Goal: Communication & Community: Participate in discussion

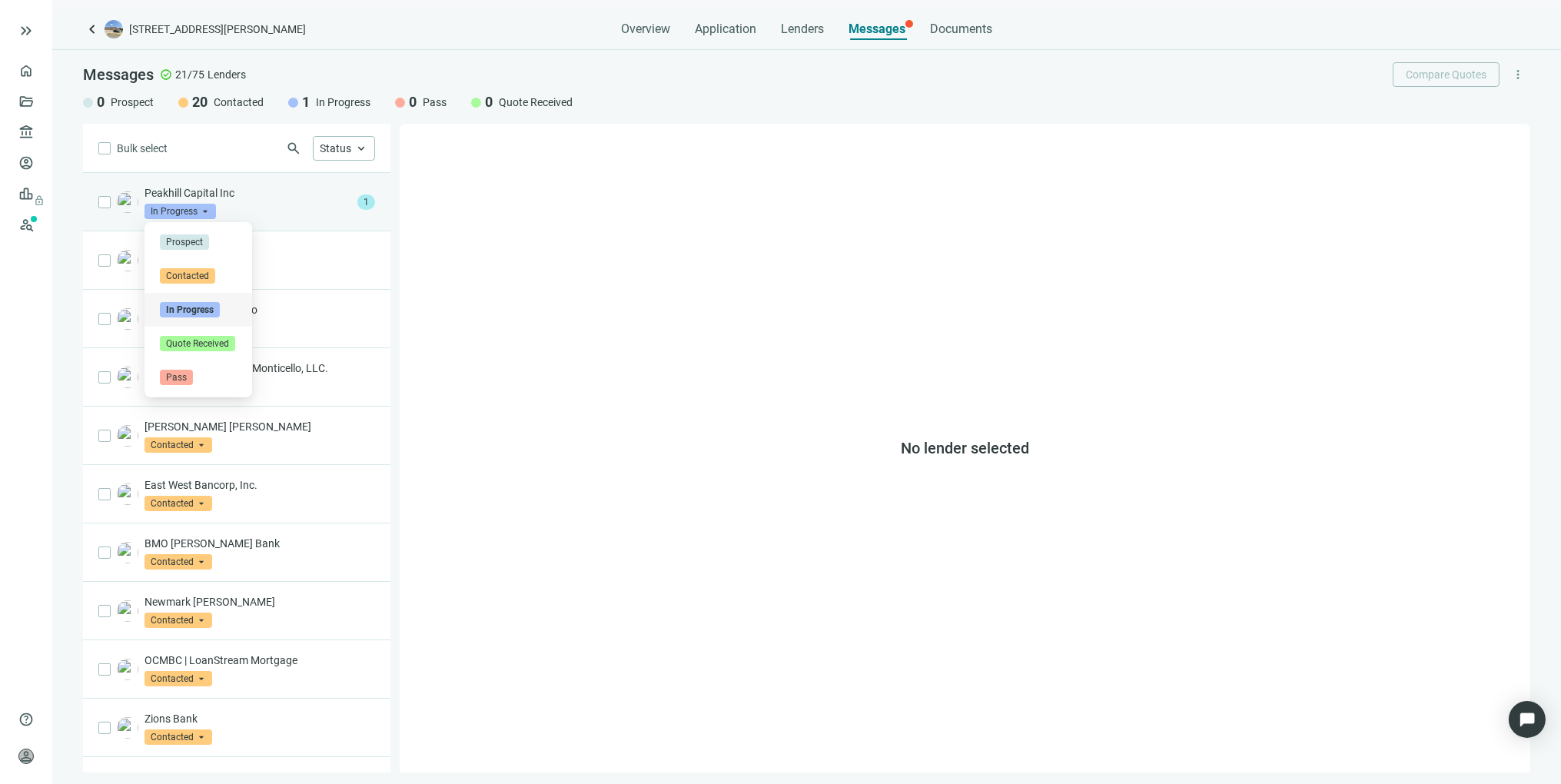
click at [209, 210] on span "In Progress" at bounding box center [180, 211] width 71 height 15
click at [243, 194] on p "Peakhill Capital Inc" at bounding box center [248, 193] width 207 height 15
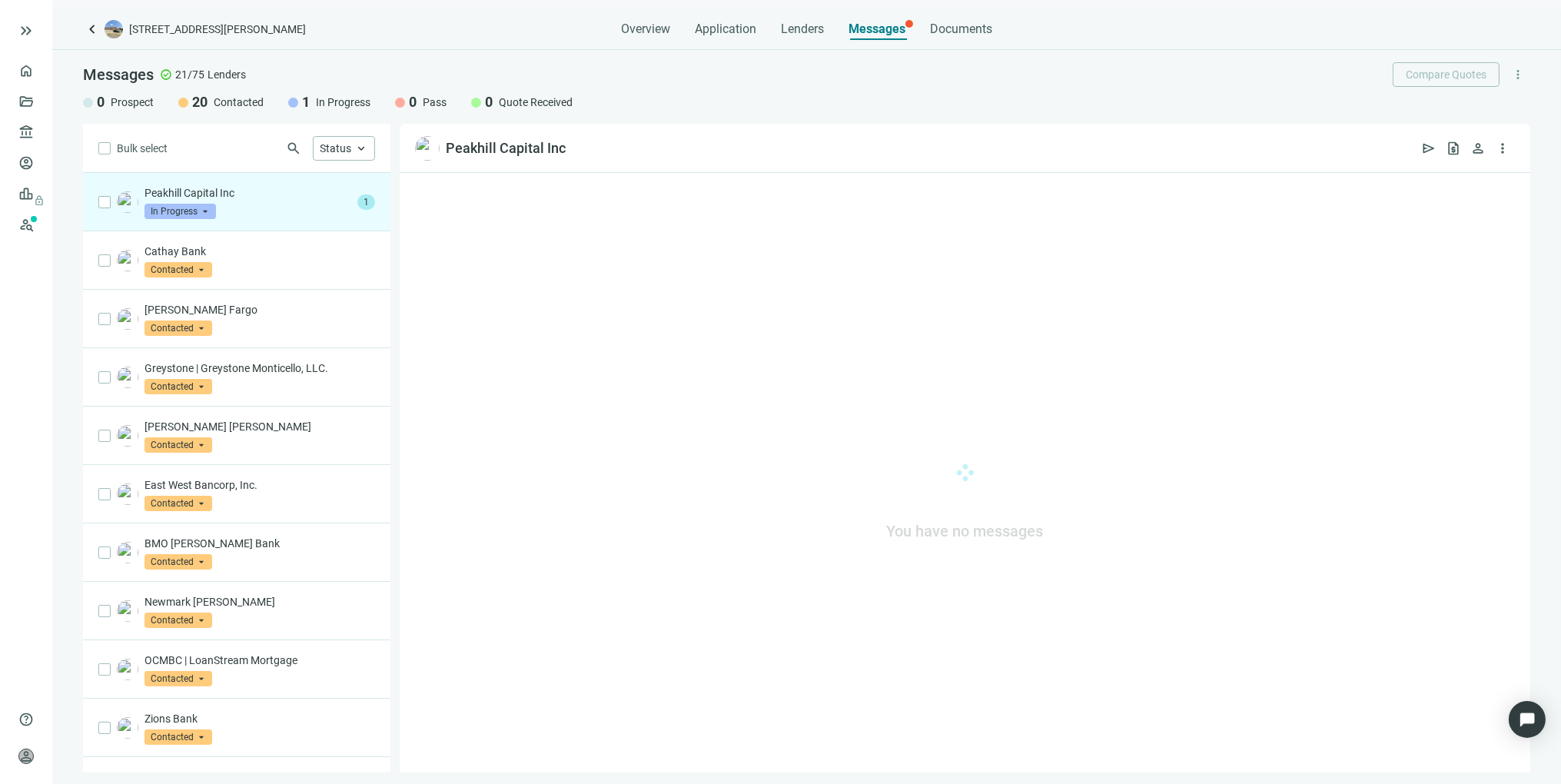
click at [246, 194] on p "Peakhill Capital Inc" at bounding box center [248, 193] width 207 height 15
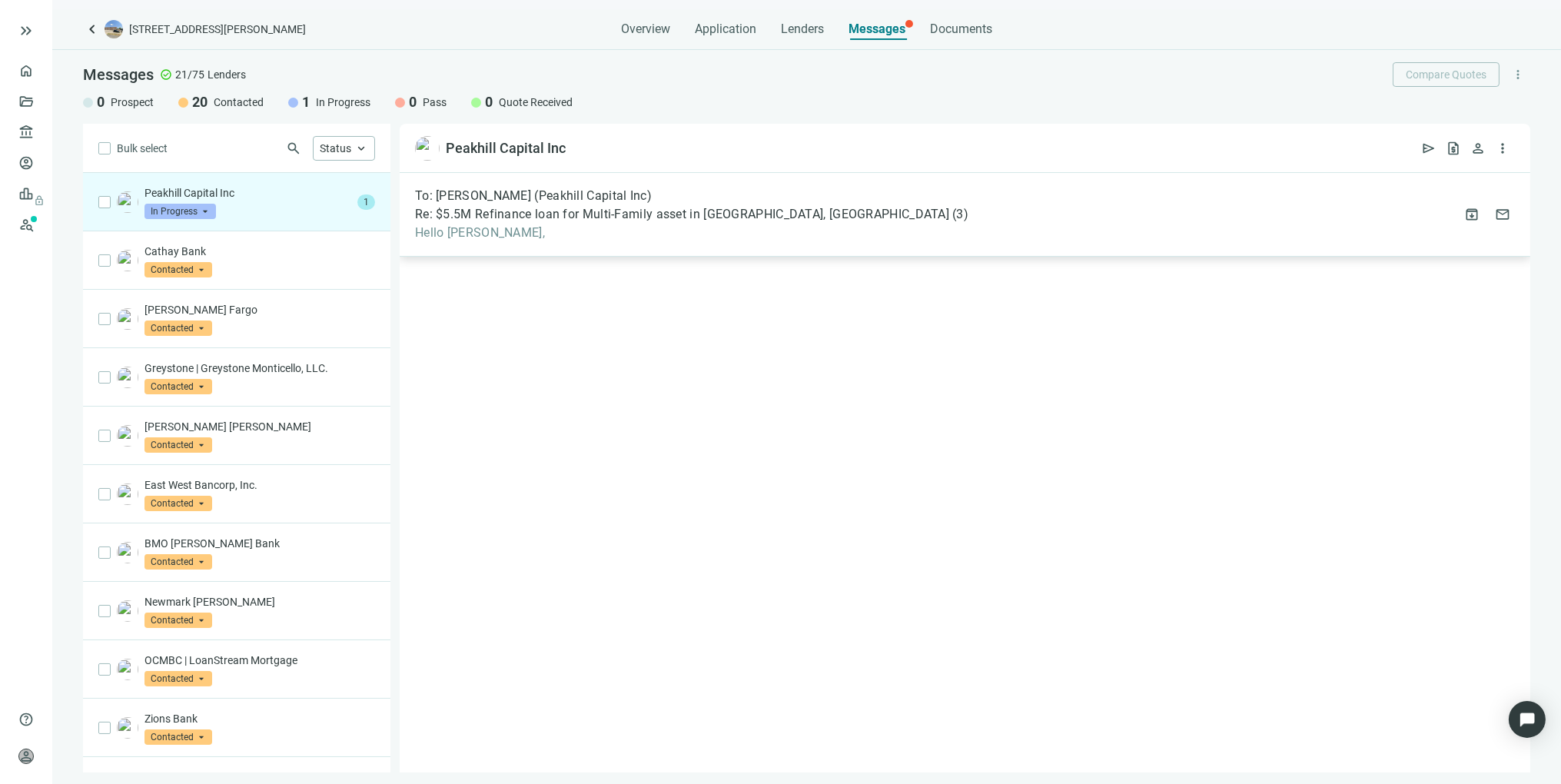
click at [627, 228] on span "Hello [PERSON_NAME]," at bounding box center [692, 233] width 554 height 15
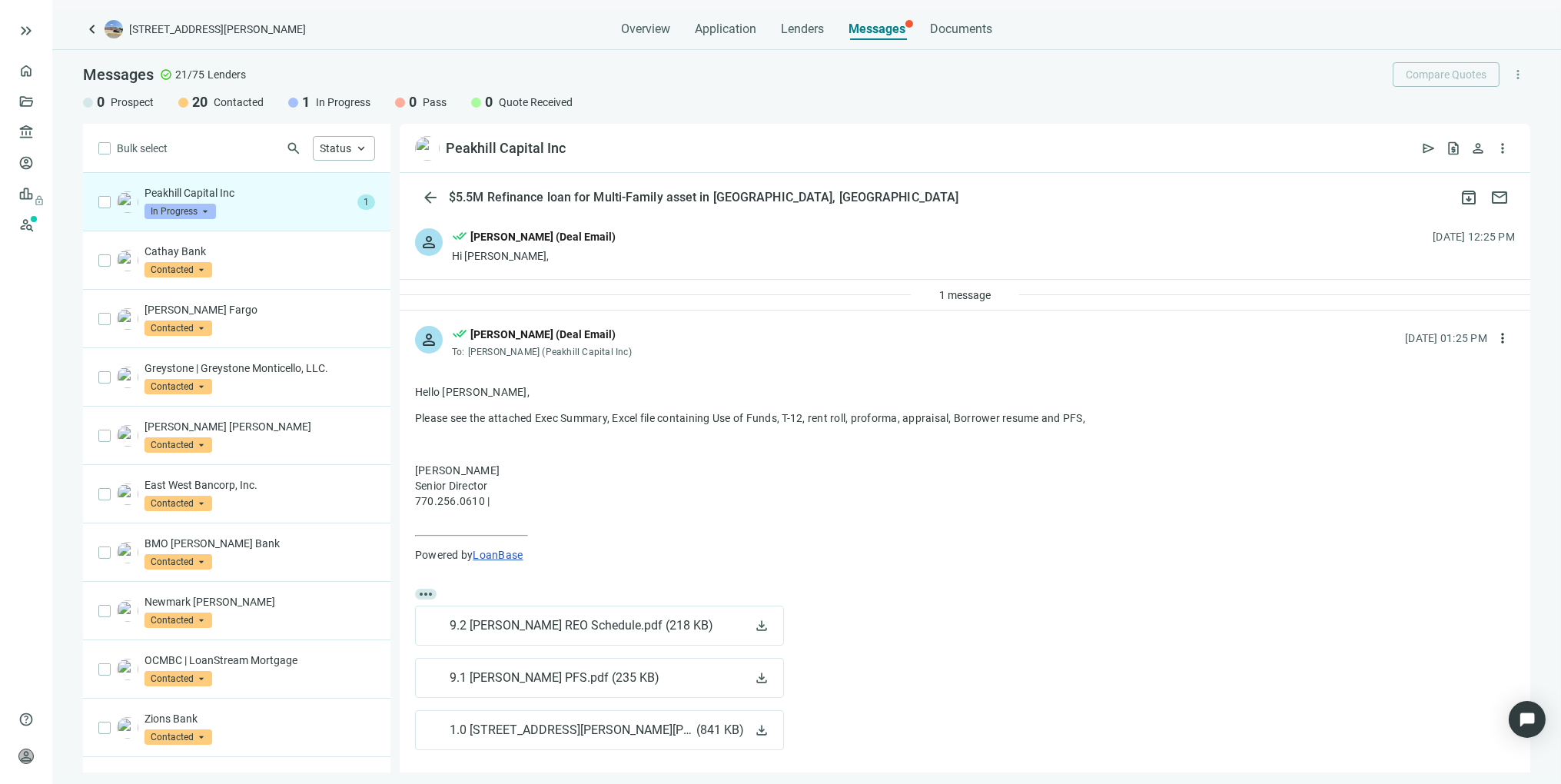
click at [1012, 288] on div "1 message" at bounding box center [965, 295] width 1131 height 31
click at [965, 290] on span "1 message" at bounding box center [965, 295] width 52 height 12
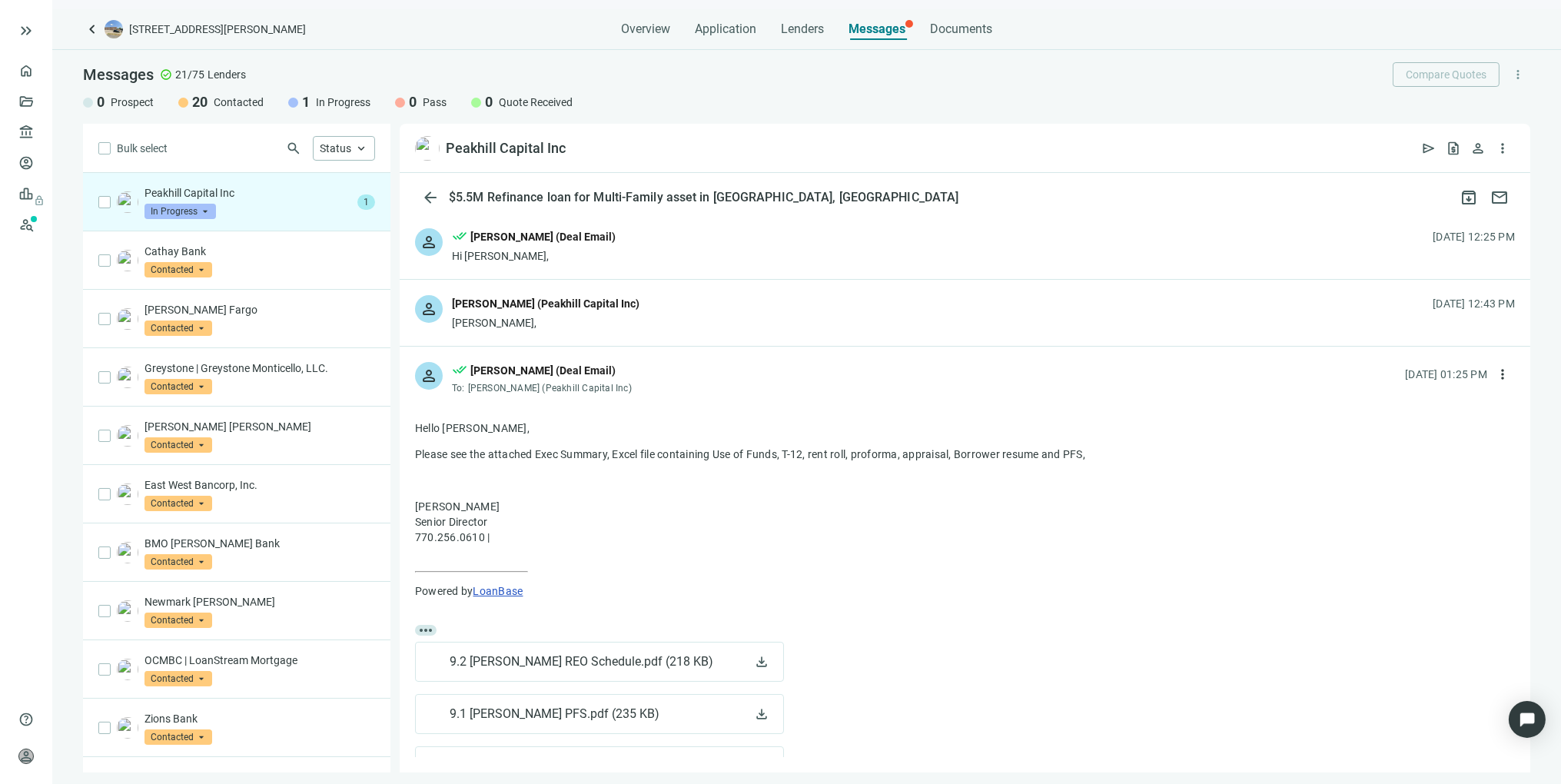
click at [736, 312] on div "person [PERSON_NAME] (Peakhill Capital Inc) [PERSON_NAME], [DATE] 12:43 PM" at bounding box center [965, 313] width 1131 height 66
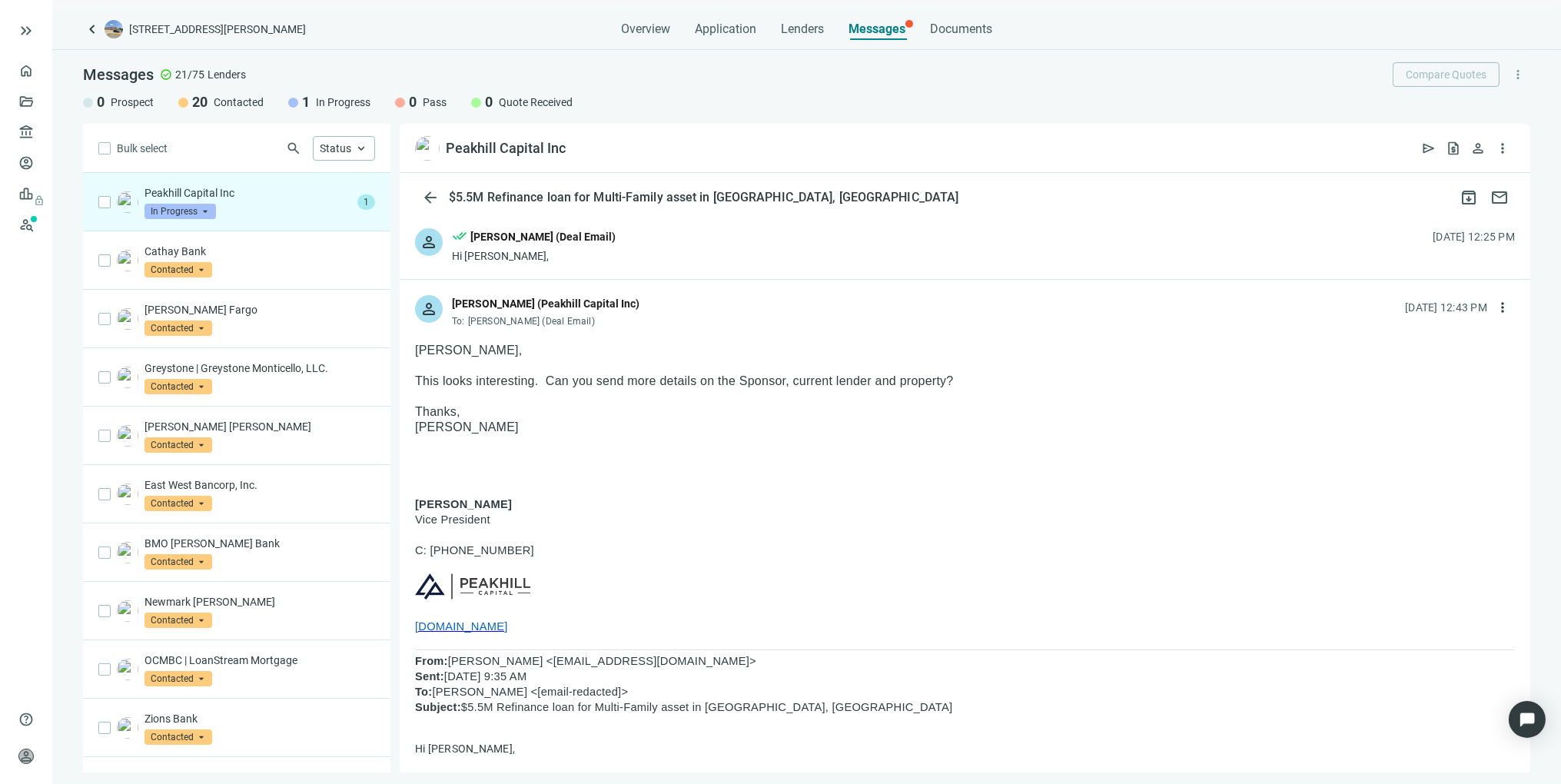
drag, startPoint x: 542, startPoint y: 633, endPoint x: 408, endPoint y: 503, distance: 186.7
